Goal: Find specific page/section: Find specific page/section

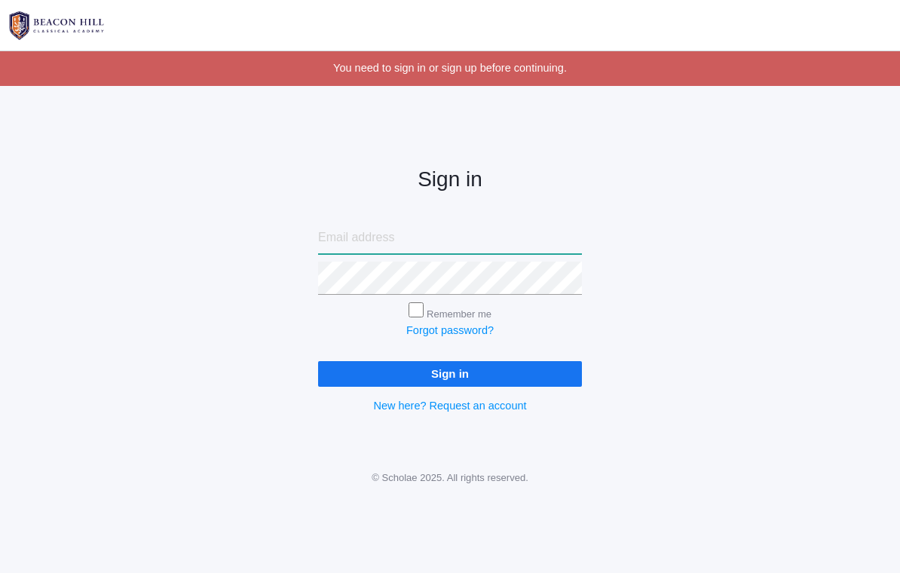
click at [504, 231] on input "email" at bounding box center [450, 238] width 264 height 33
click at [518, 231] on input "email" at bounding box center [450, 238] width 264 height 33
type input "[EMAIL_ADDRESS][DOMAIN_NAME]"
click at [450, 369] on input "Sign in" at bounding box center [450, 373] width 264 height 25
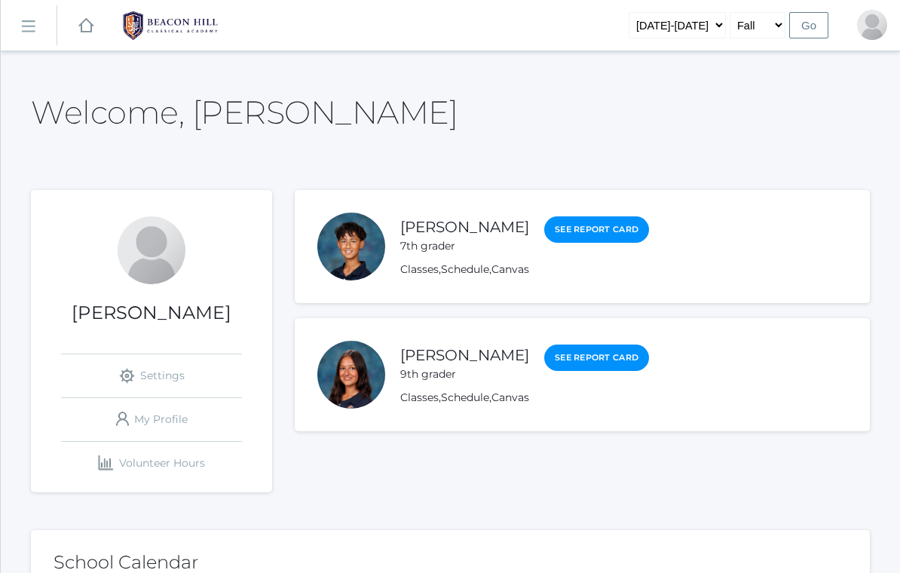
click at [25, 22] on rect at bounding box center [28, 27] width 24 height 24
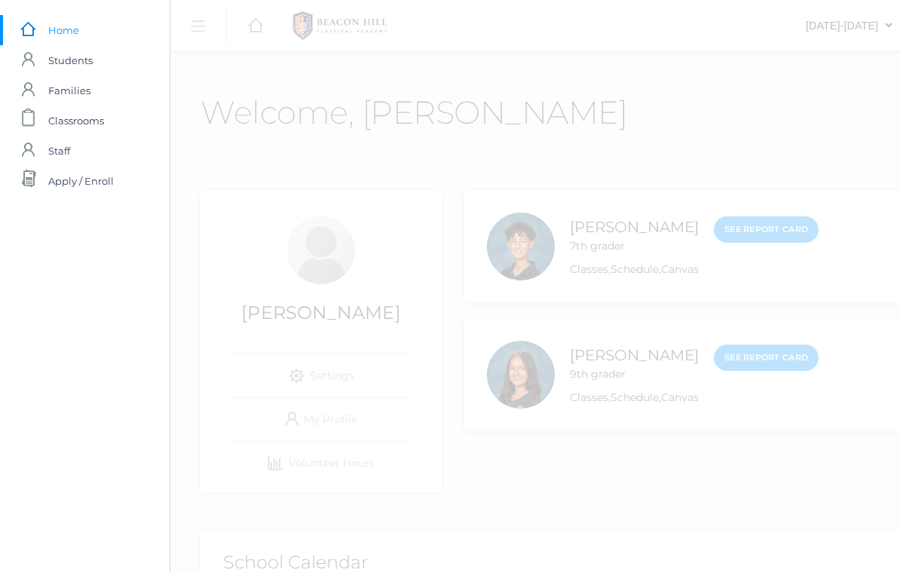
click at [49, 90] on span "Families" at bounding box center [69, 90] width 42 height 30
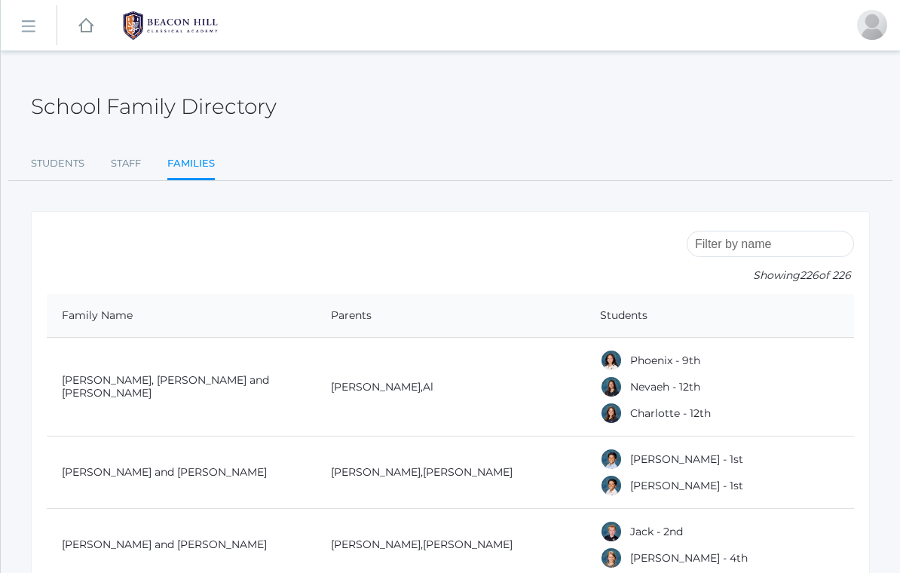
click at [809, 236] on input "search" at bounding box center [769, 244] width 167 height 26
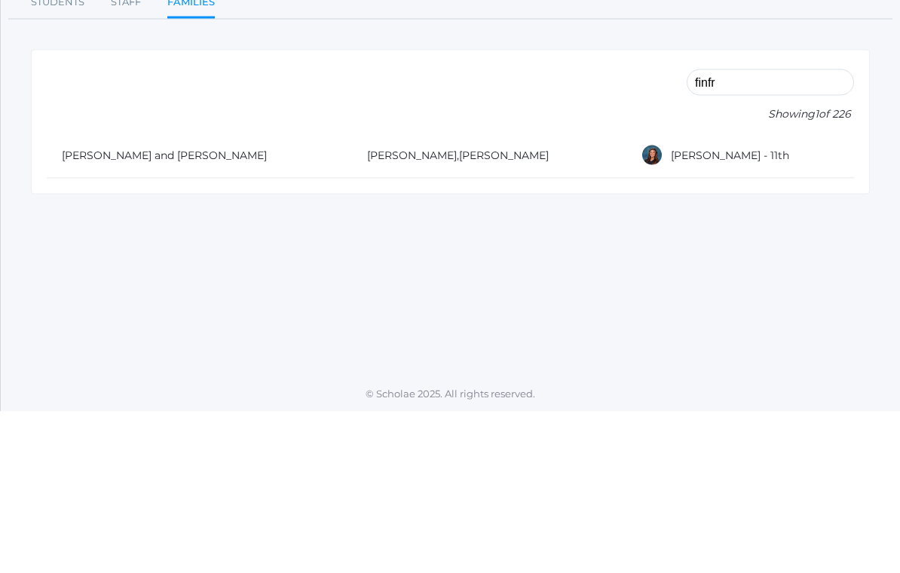
type input "finfr"
click at [772, 305] on div "Alexis - 11th" at bounding box center [744, 316] width 209 height 23
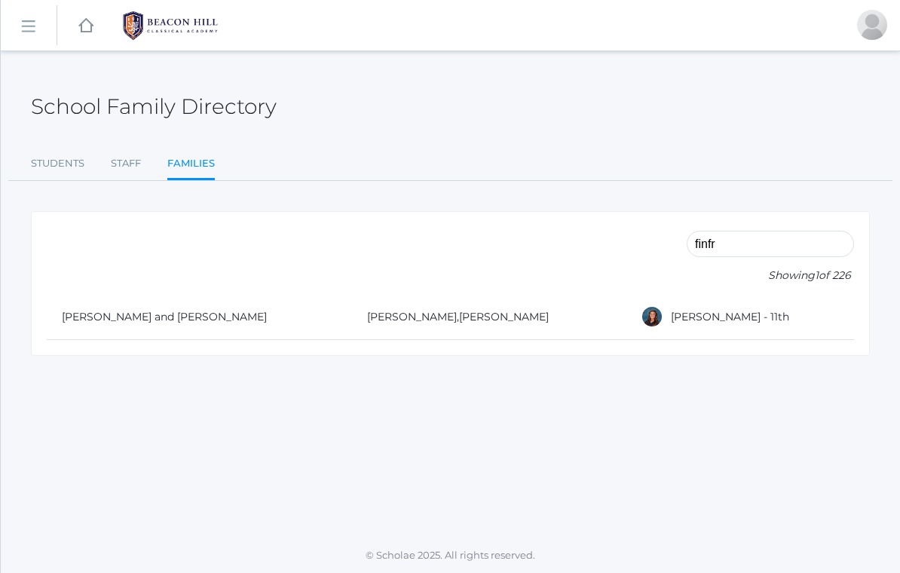
click at [726, 310] on link "Alexis - 11th" at bounding box center [730, 317] width 118 height 14
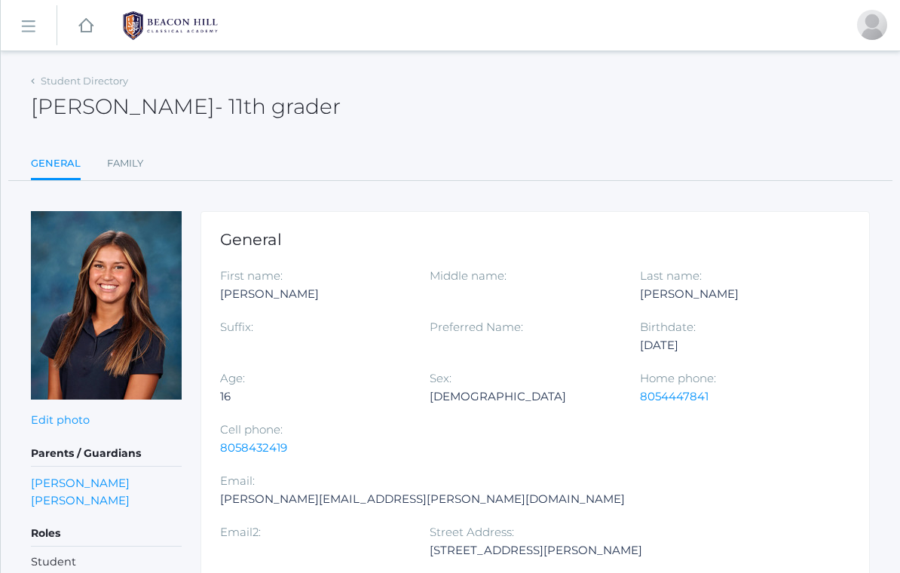
click at [41, 81] on link "Student Directory" at bounding box center [84, 81] width 87 height 12
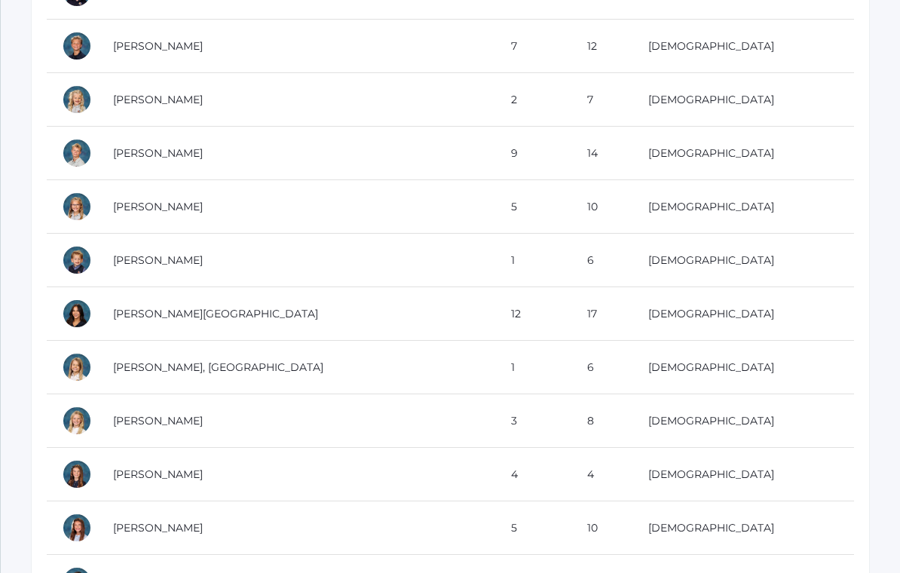
scroll to position [639, 0]
click at [157, 325] on td "Arellano, Victoria" at bounding box center [297, 313] width 398 height 53
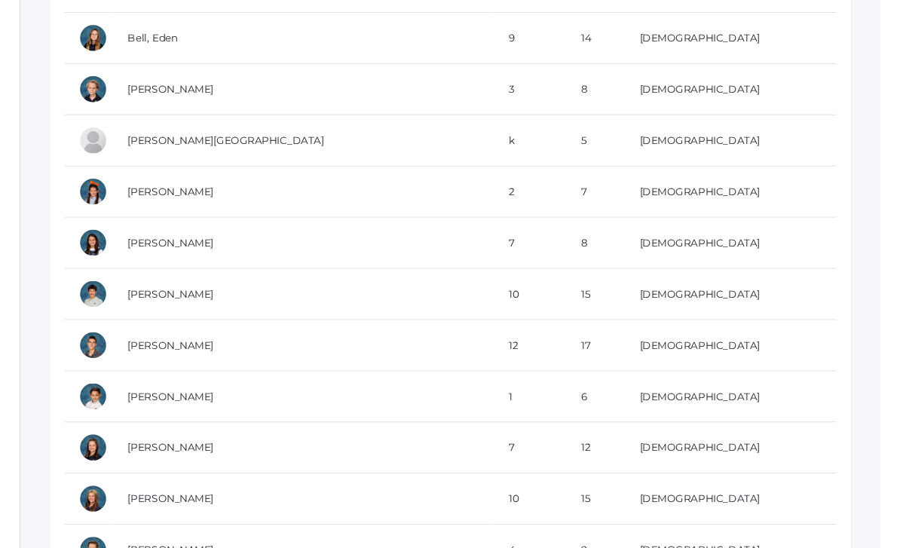
scroll to position [2050, 0]
